Goal: Task Accomplishment & Management: Complete application form

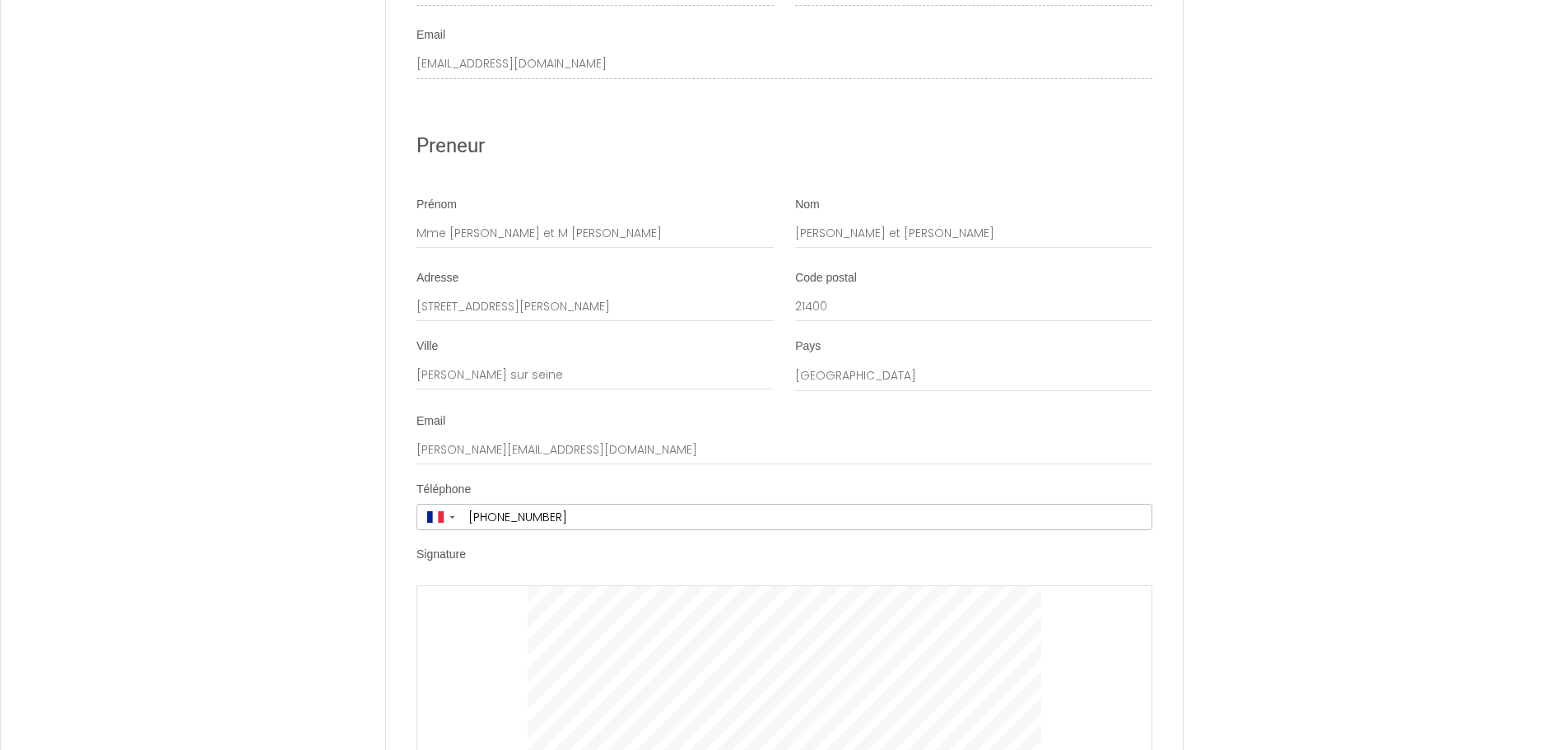
scroll to position [2915, 0]
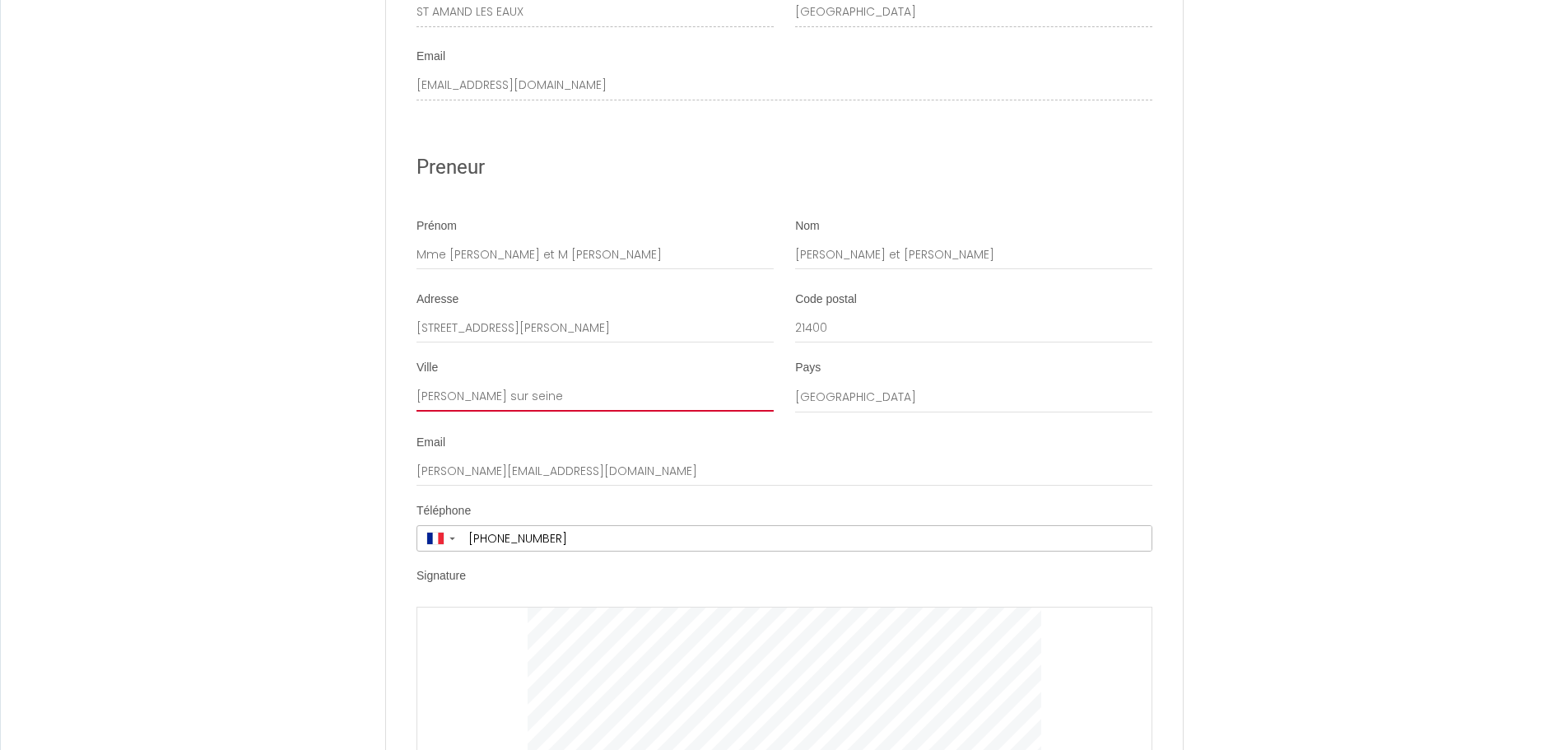
click at [495, 412] on input "[PERSON_NAME] sur seine" at bounding box center [595, 397] width 358 height 30
type input "Chatillon sur Seine"
click at [643, 590] on div "Signature" at bounding box center [784, 579] width 736 height 22
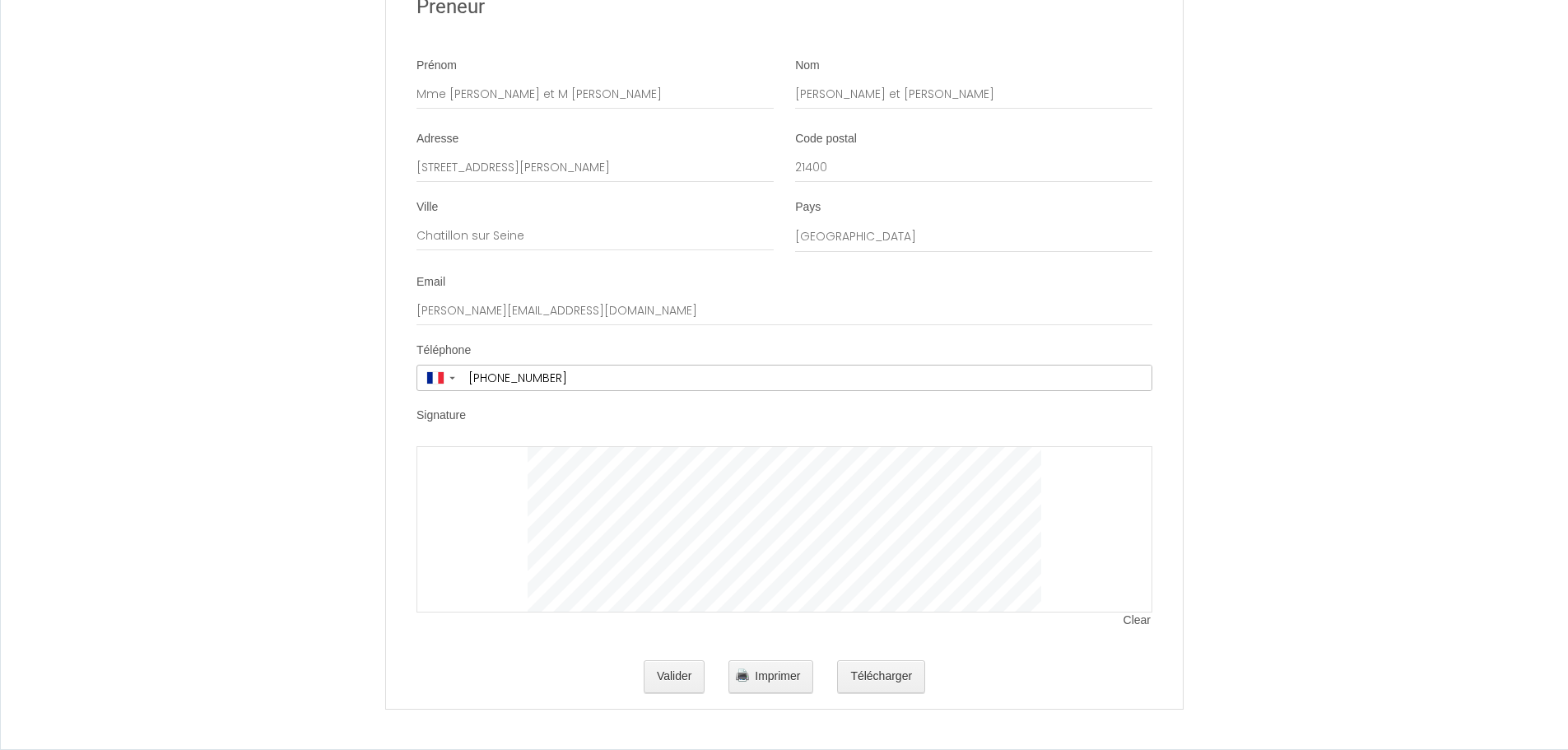
scroll to position [3092, 0]
click at [689, 679] on button "Valider" at bounding box center [674, 677] width 61 height 33
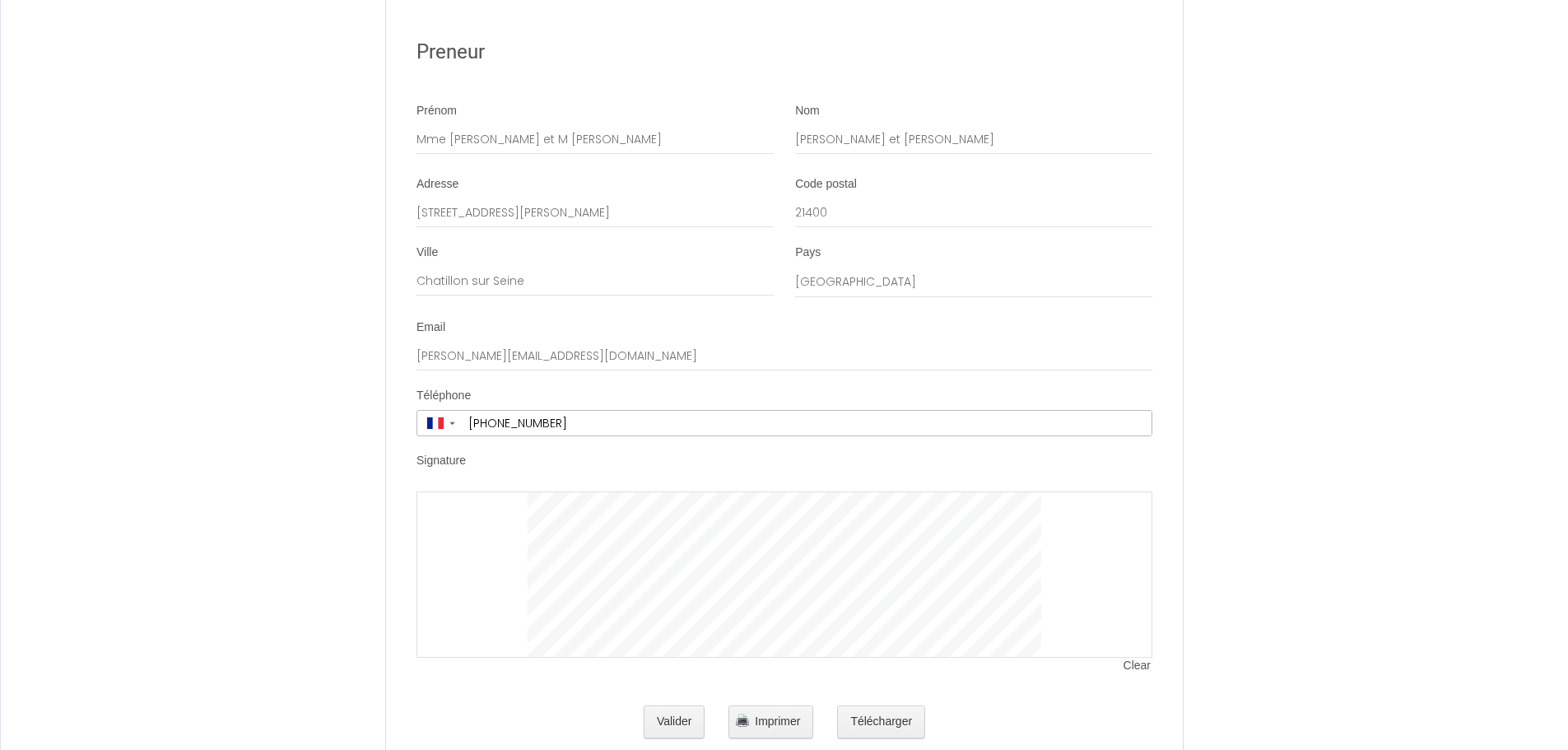
scroll to position [3092, 0]
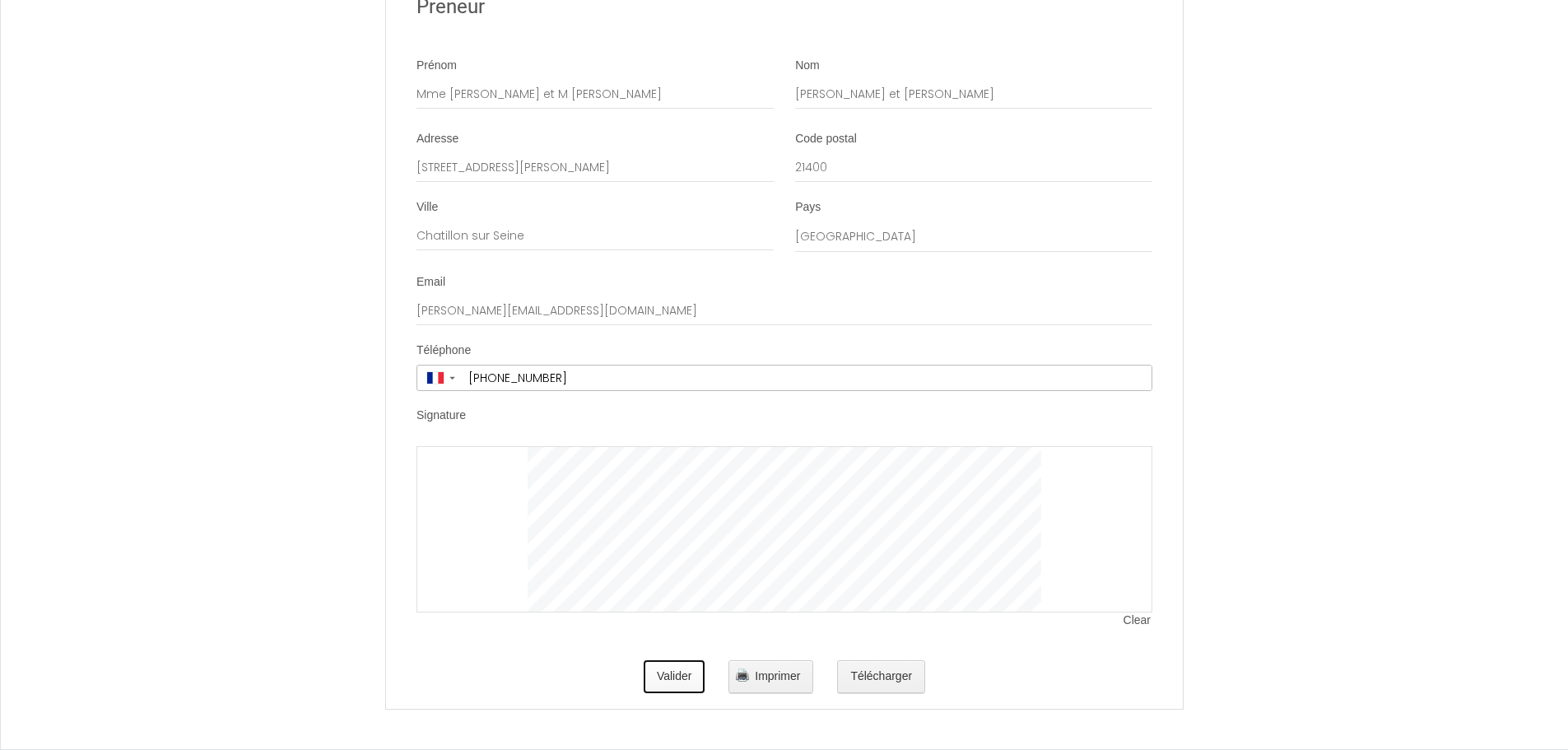
click at [673, 678] on button "Valider" at bounding box center [674, 677] width 61 height 33
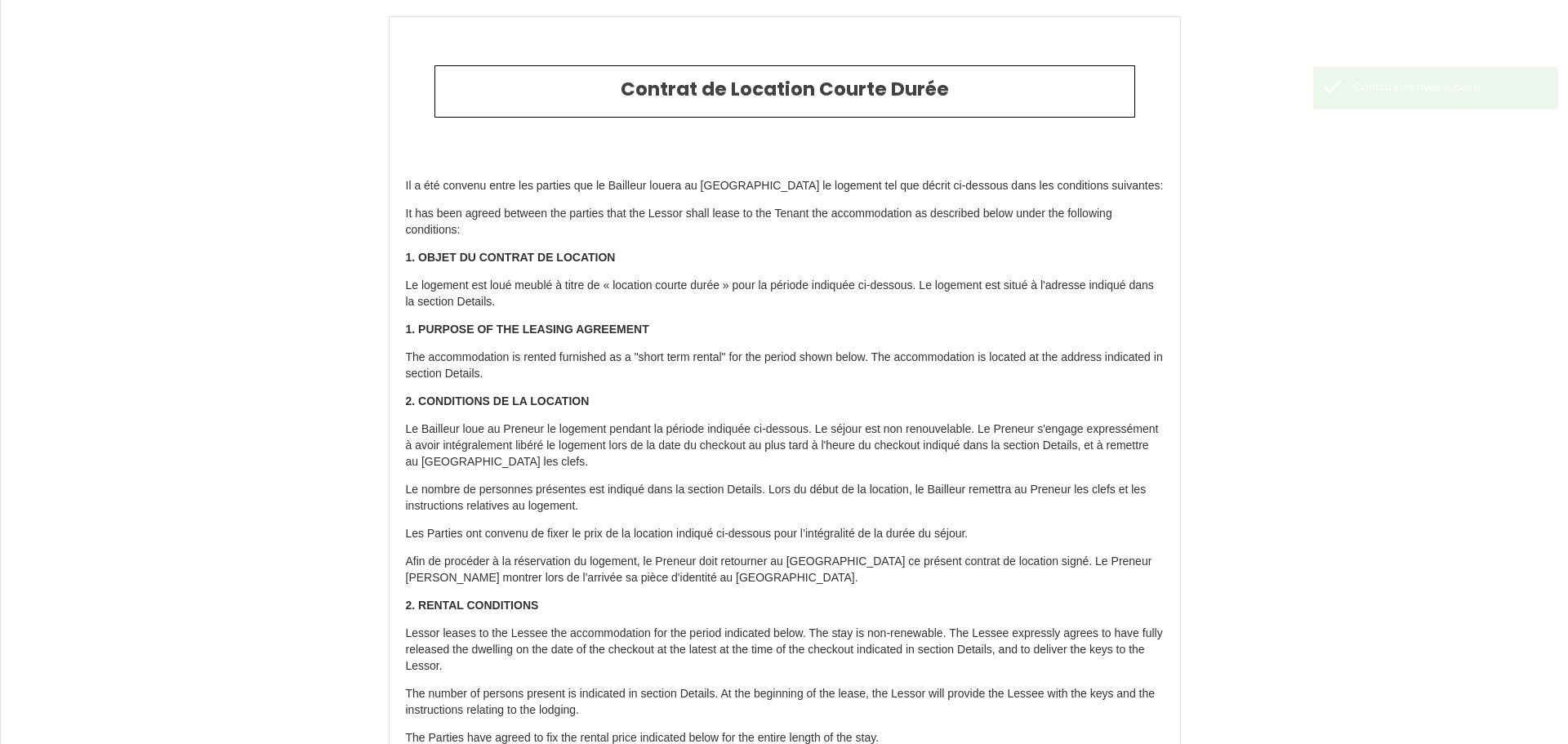
type input "840"
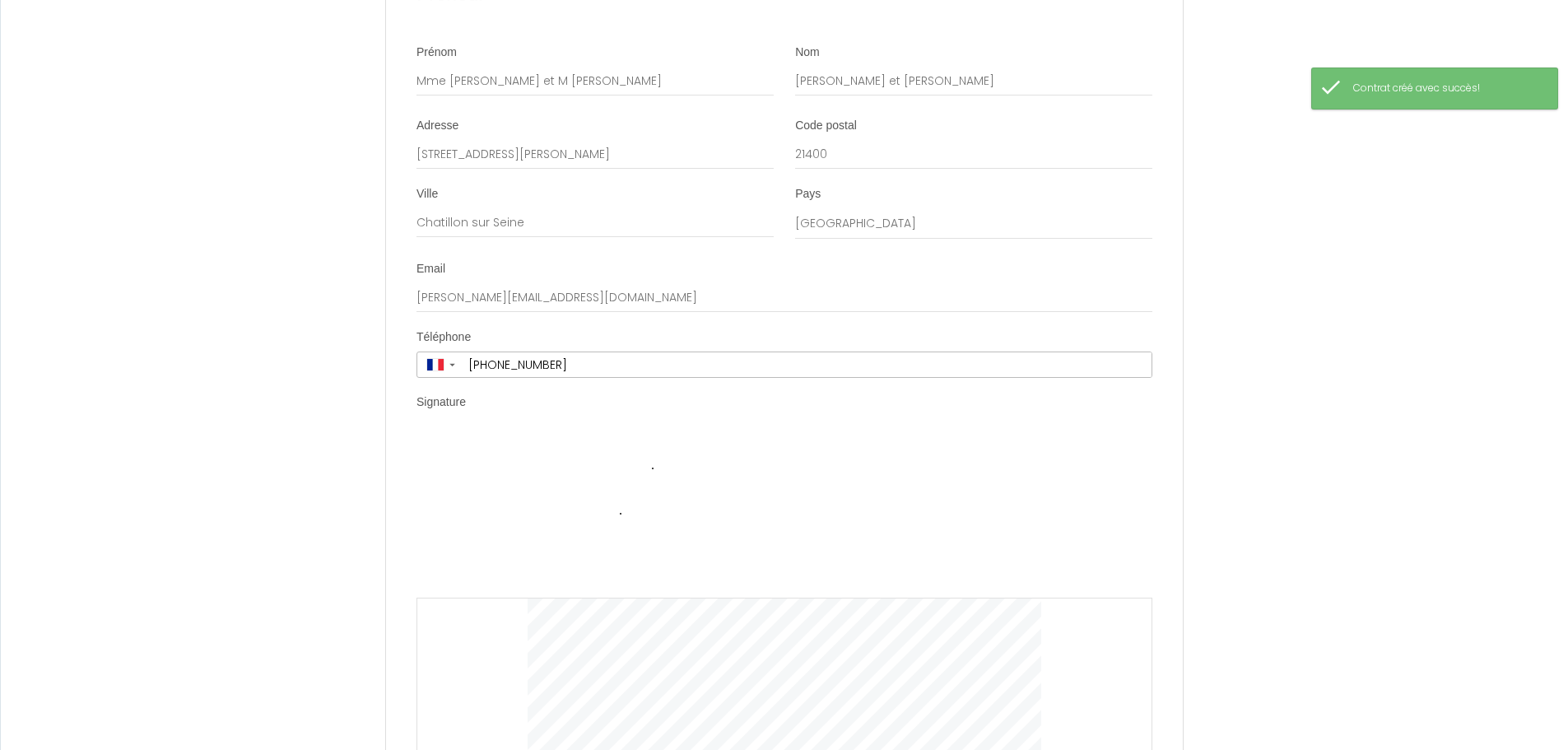
scroll to position [3257, 0]
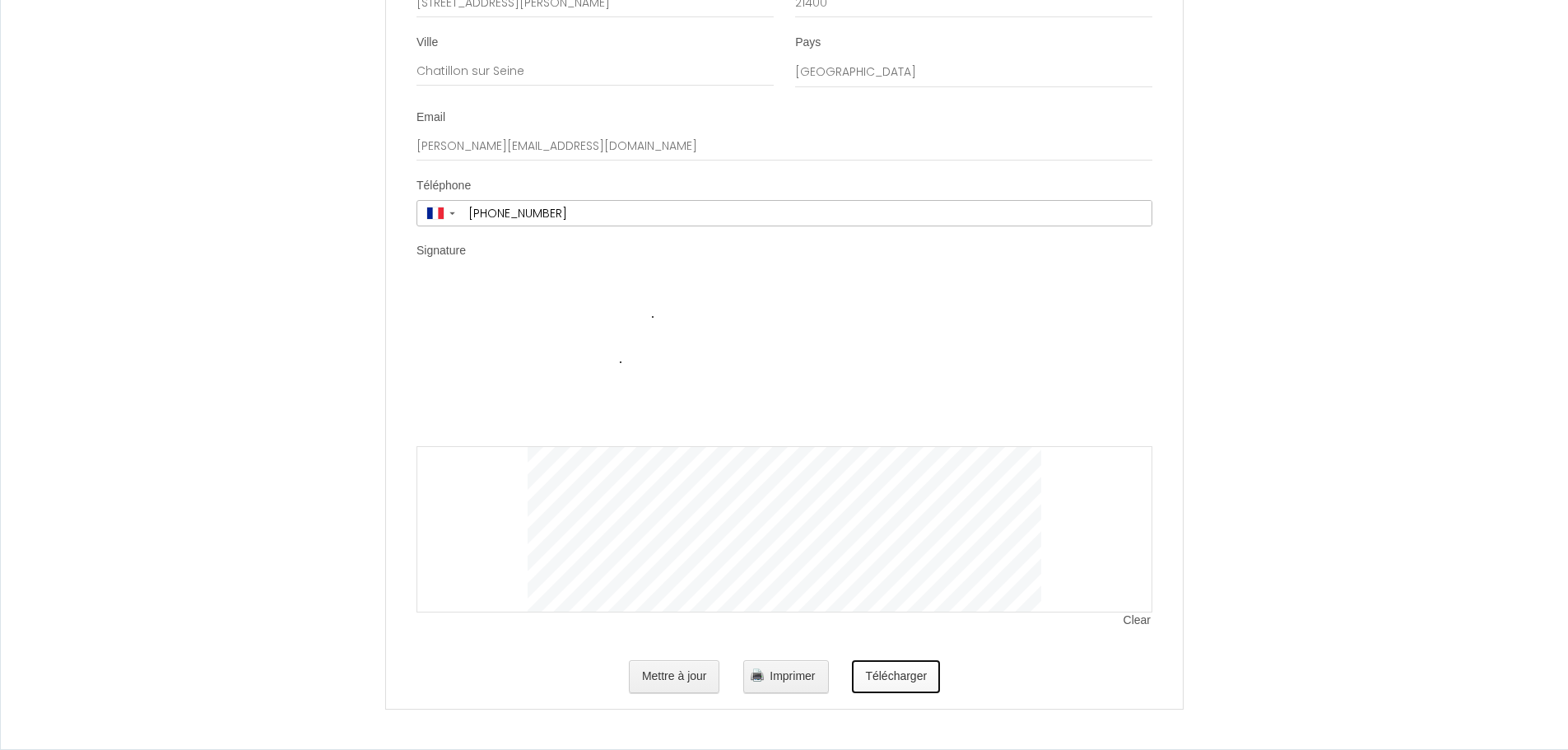
click at [911, 678] on button "Télécharger" at bounding box center [896, 677] width 88 height 33
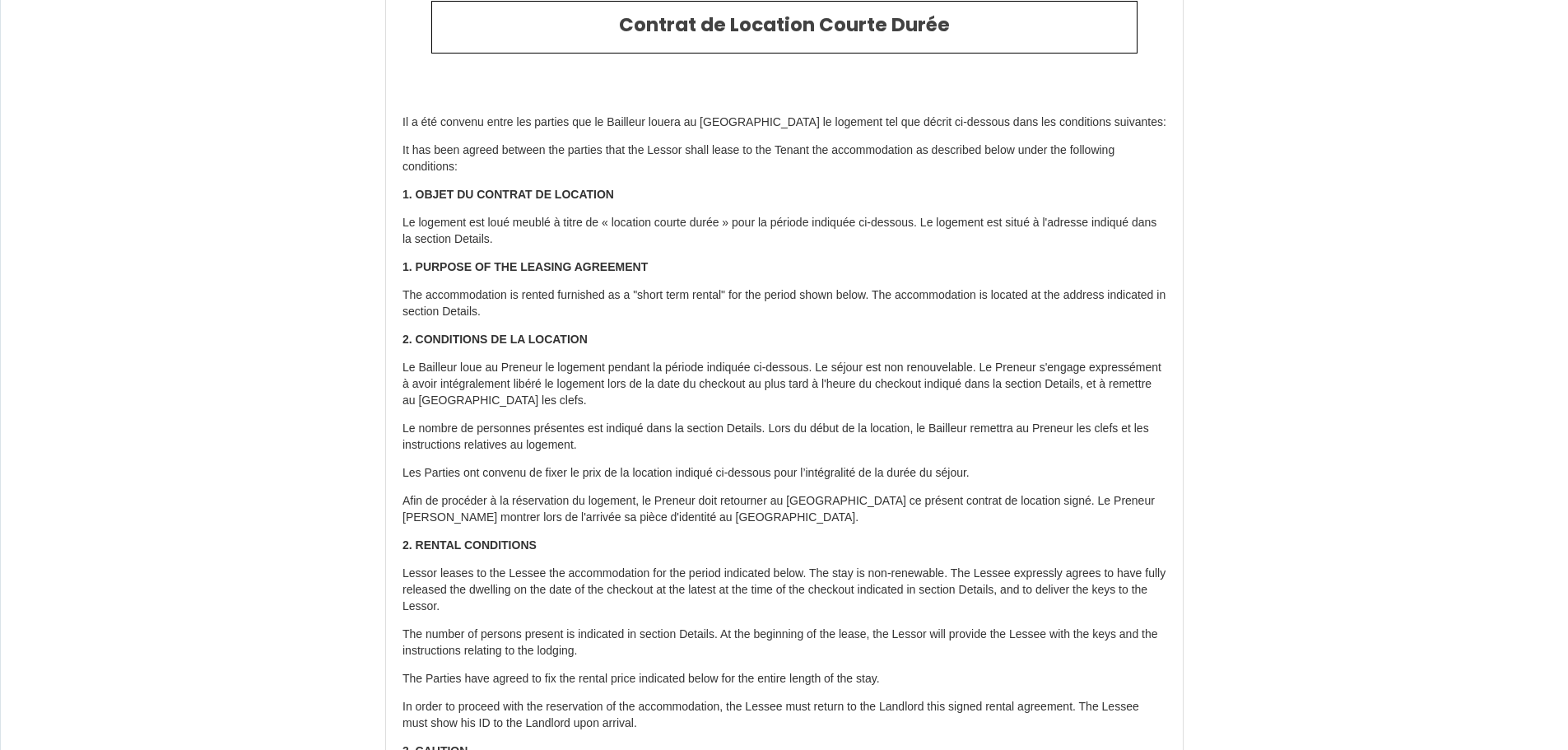
scroll to position [0, 0]
